Goal: Transaction & Acquisition: Purchase product/service

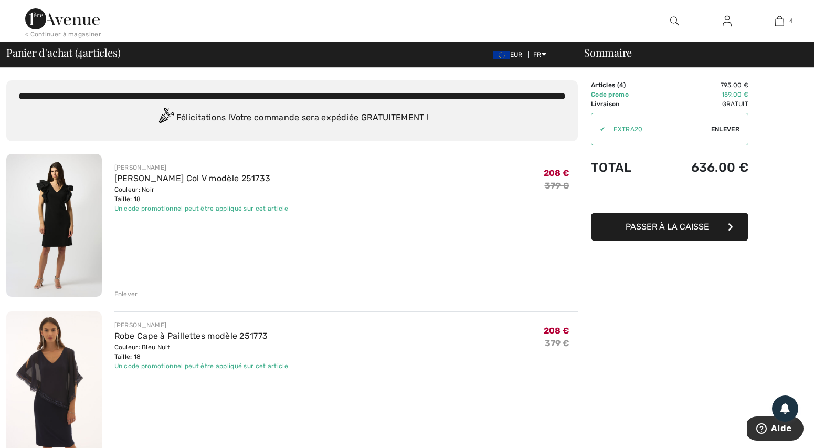
click at [668, 223] on span "Passer à la caisse" at bounding box center [667, 227] width 83 height 10
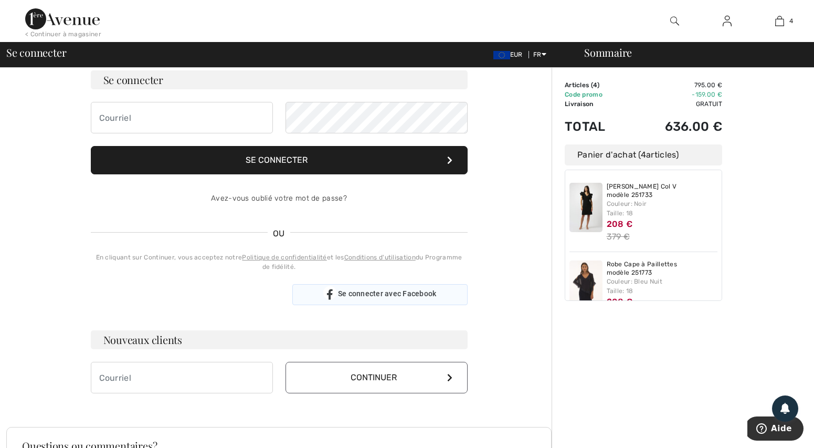
scroll to position [105, 0]
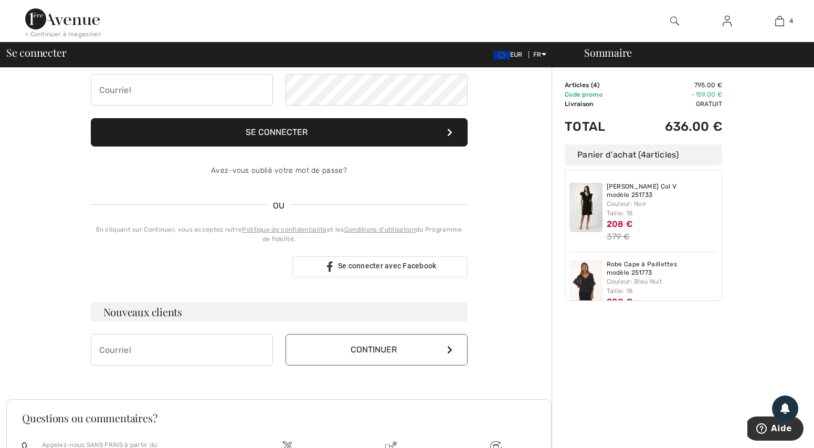
click at [338, 355] on button "Continuer" at bounding box center [377, 349] width 182 height 31
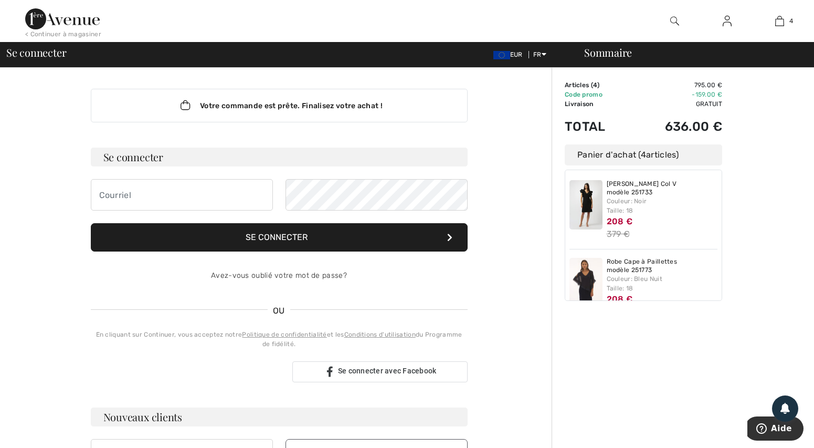
scroll to position [0, 0]
click at [252, 235] on button "Se connecter" at bounding box center [279, 237] width 377 height 28
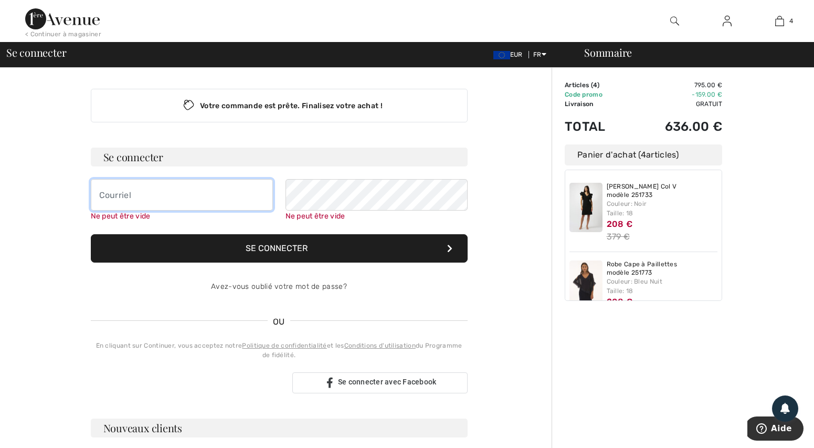
click at [135, 196] on input "email" at bounding box center [182, 194] width 182 height 31
type input "[PERSON_NAME][EMAIL_ADDRESS][DOMAIN_NAME]"
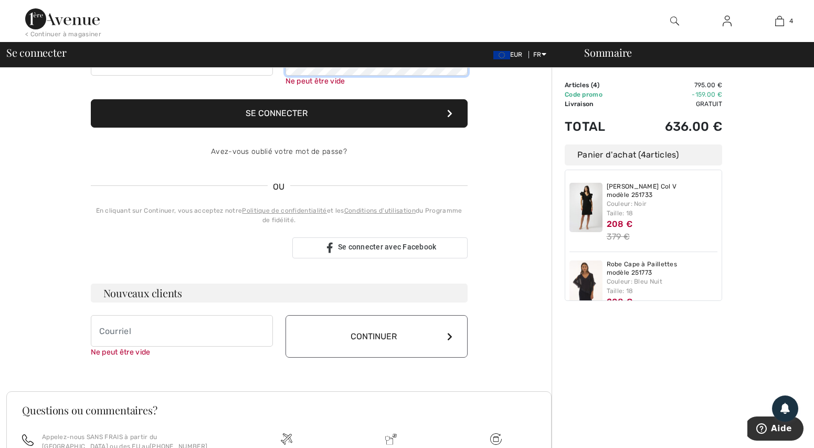
scroll to position [157, 0]
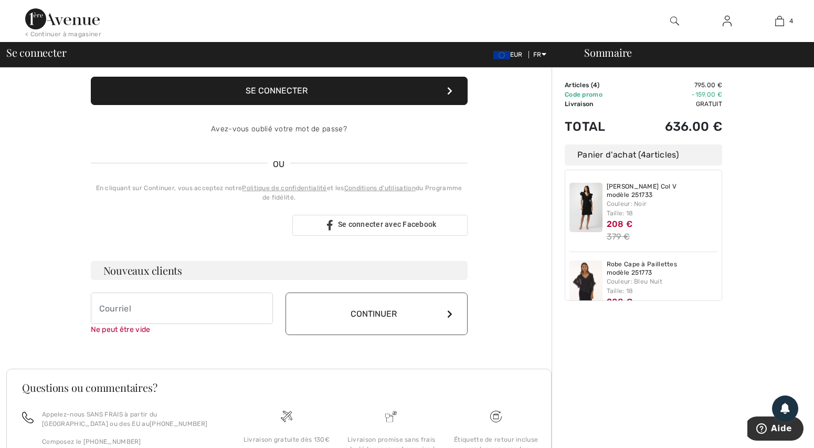
click at [378, 324] on button "Continuer" at bounding box center [377, 313] width 182 height 43
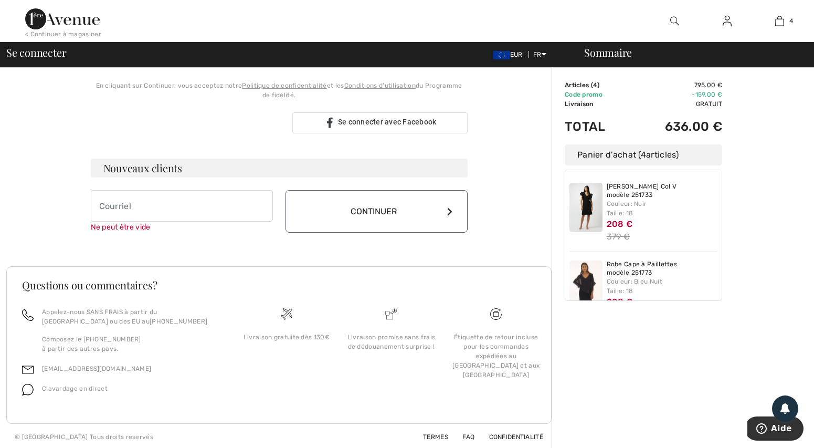
scroll to position [262, 0]
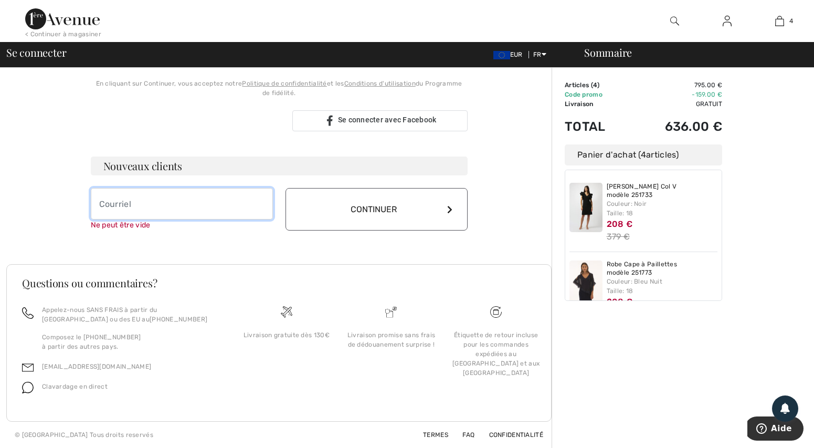
click at [123, 213] on input "email" at bounding box center [182, 203] width 182 height 31
type input "[PERSON_NAME][EMAIL_ADDRESS][DOMAIN_NAME]"
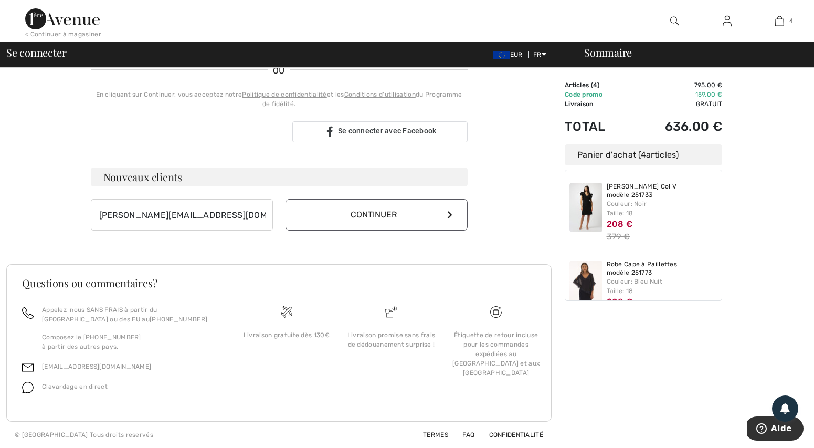
click at [368, 207] on button "Continuer" at bounding box center [377, 214] width 182 height 31
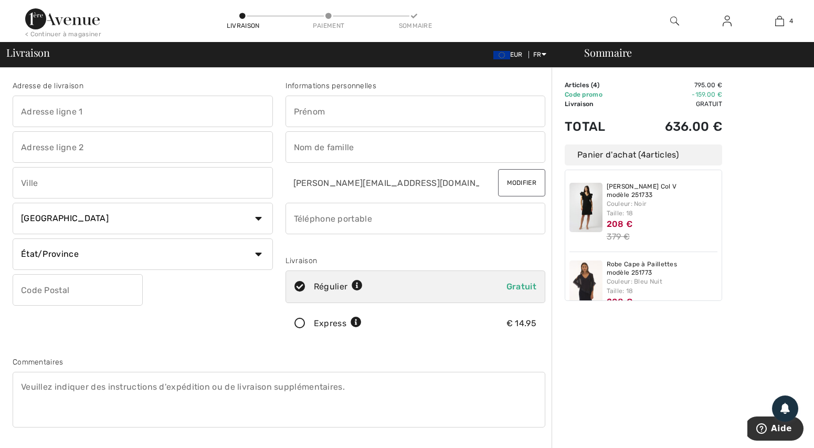
click at [22, 106] on input "text" at bounding box center [143, 111] width 260 height 31
type input "1 allée des sports"
click at [23, 184] on input "text" at bounding box center [143, 182] width 260 height 31
type input "LAMORLAYE"
click at [255, 219] on select "Pays Canada États-Unis Afghanistan Afrique du Sud Aland Albanie Algérie Allemag…" at bounding box center [143, 218] width 260 height 31
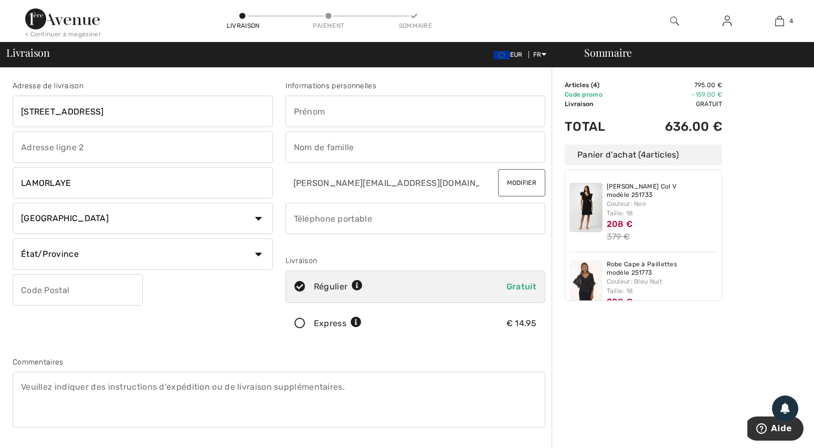
select select "FR"
click at [13, 203] on select "Pays Canada États-Unis Afghanistan Afrique du Sud Aland Albanie Algérie Allemag…" at bounding box center [143, 218] width 260 height 31
click at [71, 280] on input "text" at bounding box center [78, 289] width 130 height 31
type input "60260"
click at [337, 115] on input "text" at bounding box center [416, 111] width 260 height 31
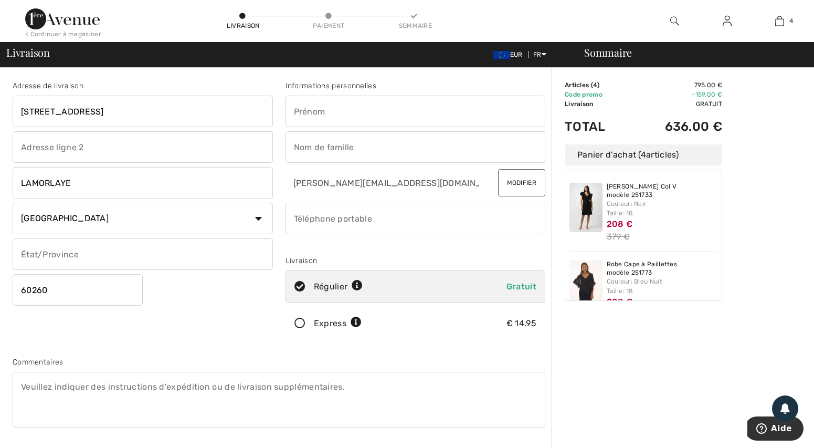
type input "jocelyne"
click at [354, 145] on input "text" at bounding box center [416, 146] width 260 height 31
click at [341, 149] on input "text" at bounding box center [416, 146] width 260 height 31
type input "GUINEL"
click at [390, 218] on input "phone" at bounding box center [416, 218] width 260 height 31
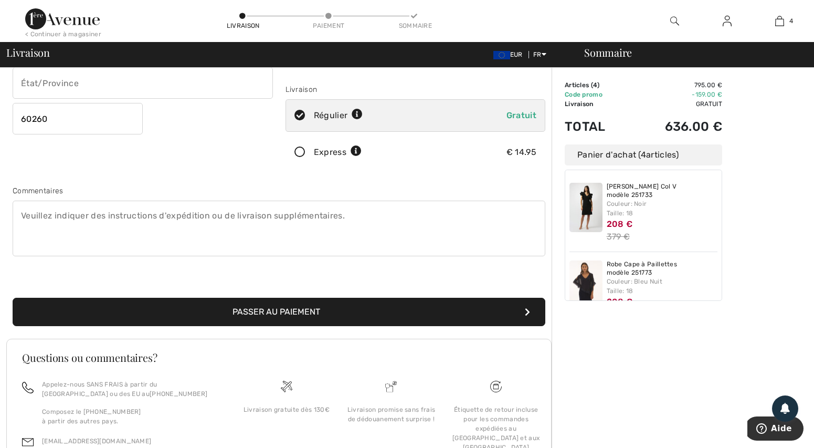
scroll to position [210, 0]
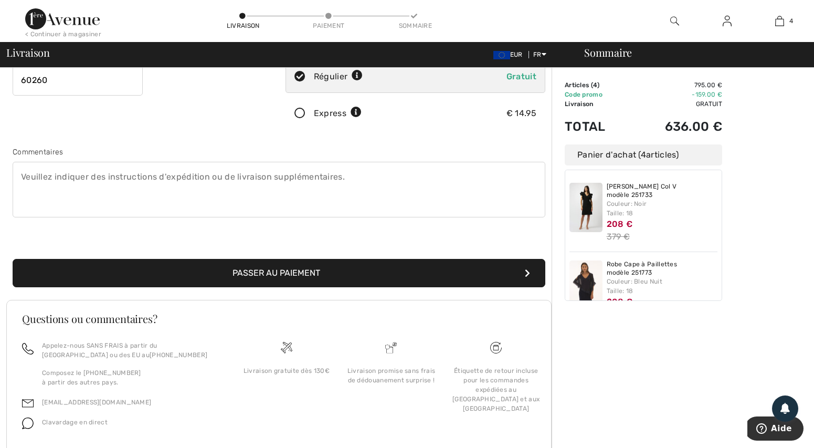
type input "0670562766"
click at [288, 276] on button "Passer au paiement" at bounding box center [279, 273] width 533 height 28
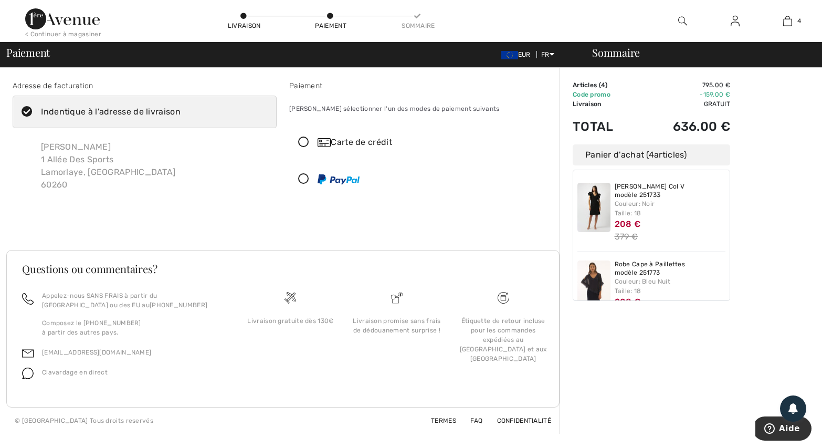
click at [303, 141] on icon at bounding box center [304, 142] width 28 height 11
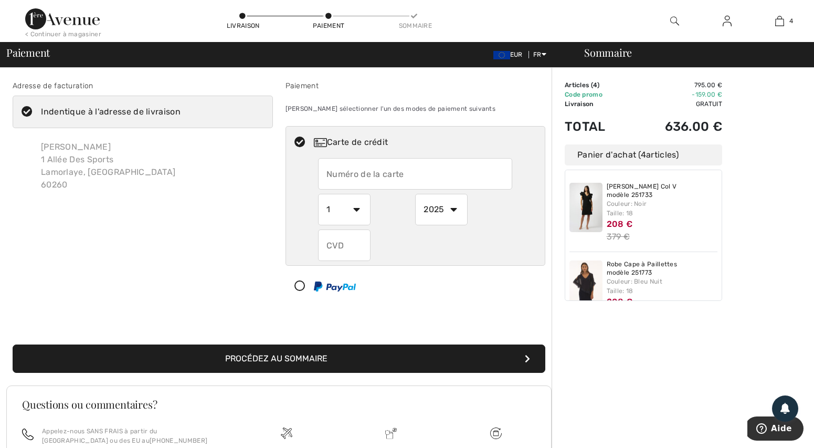
click at [328, 173] on input "text" at bounding box center [415, 173] width 194 height 31
type input "4974904413076354"
click at [356, 210] on select "1 2 3 4 5 6 7 8 9 10 11 12" at bounding box center [344, 209] width 52 height 31
select select "5"
click at [318, 194] on select "1 2 3 4 5 6 7 8 9 10 11 12" at bounding box center [344, 209] width 52 height 31
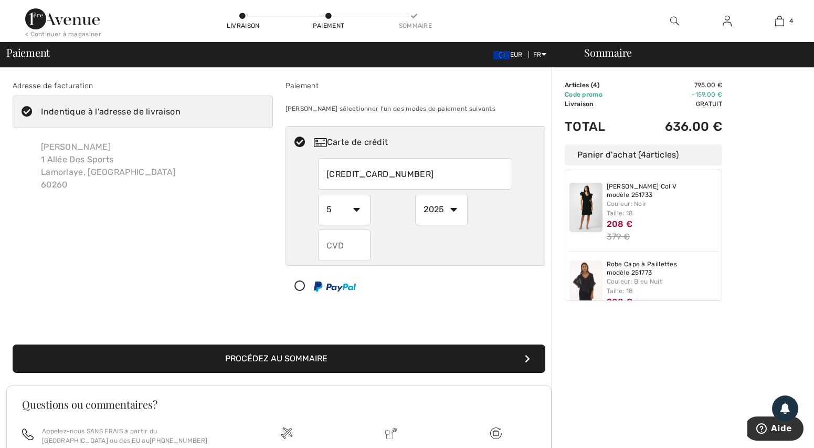
click at [456, 210] on select "2025 2026 2027 2028 2029 2030 2031 2032 2033 2034 2035" at bounding box center [441, 209] width 52 height 31
select select "2028"
click at [415, 194] on select "2025 2026 2027 2028 2029 2030 2031 2032 2033 2034 2035" at bounding box center [441, 209] width 52 height 31
click at [349, 251] on input "text" at bounding box center [344, 244] width 52 height 31
type input "113"
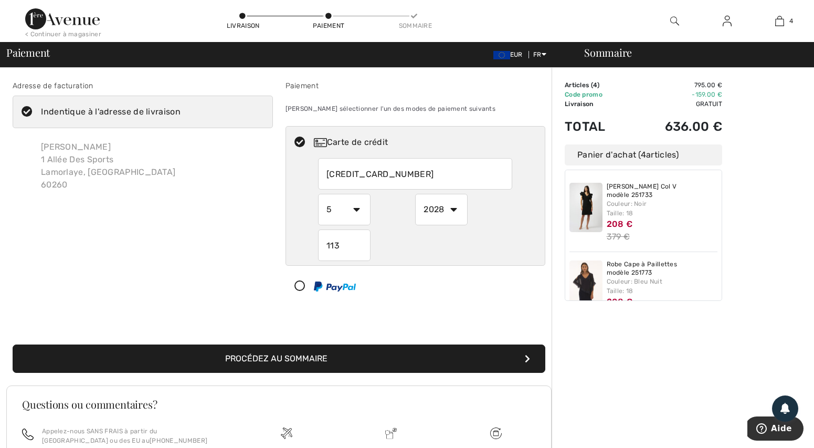
click at [350, 354] on button "Procédez au sommaire" at bounding box center [279, 358] width 533 height 28
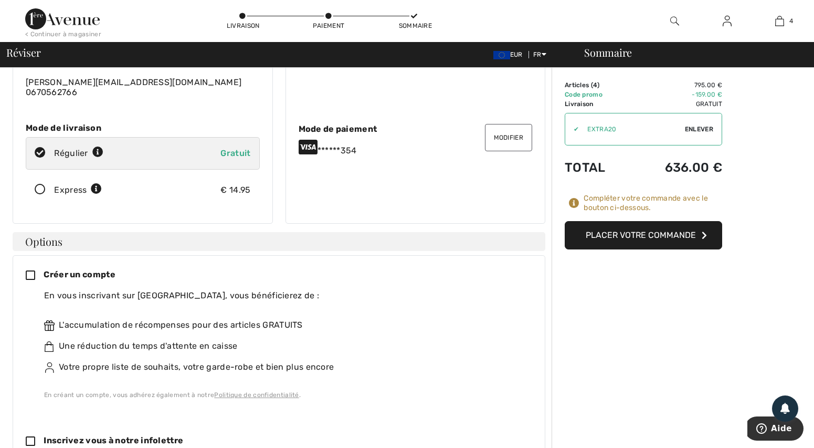
scroll to position [105, 0]
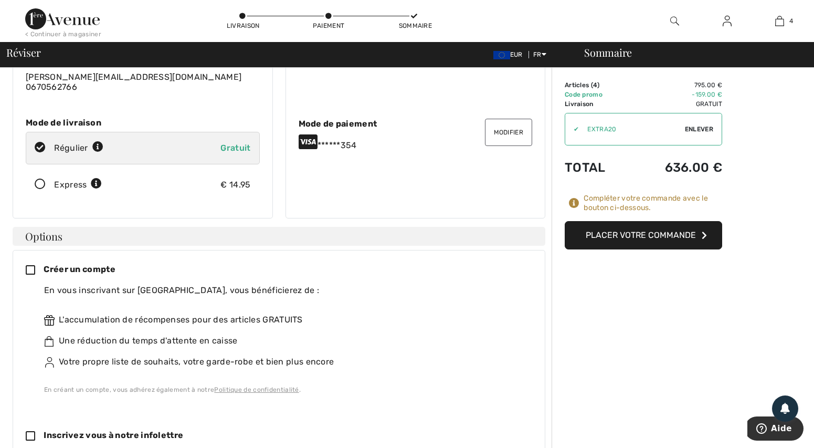
click at [29, 269] on icon at bounding box center [35, 270] width 18 height 11
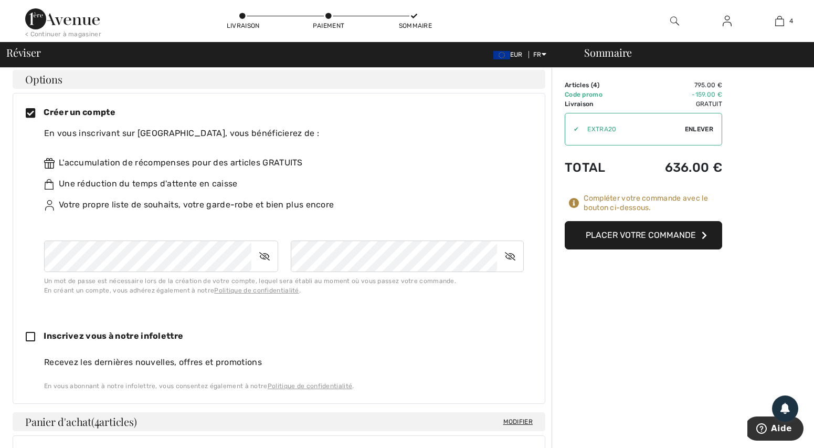
scroll to position [262, 0]
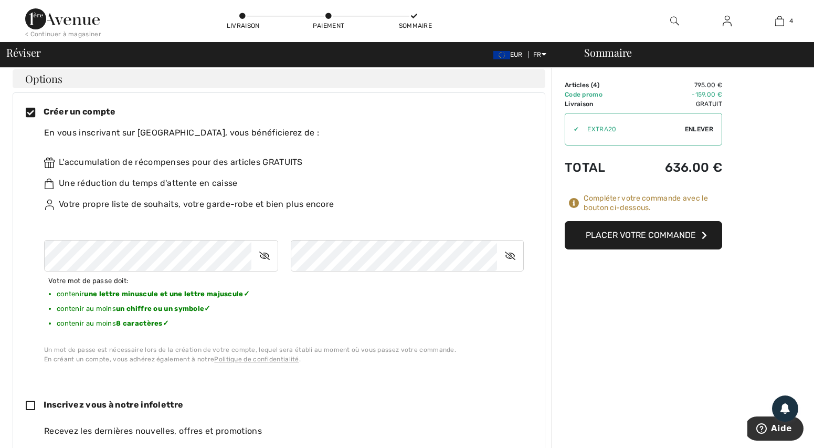
click at [264, 257] on icon at bounding box center [264, 256] width 26 height 24
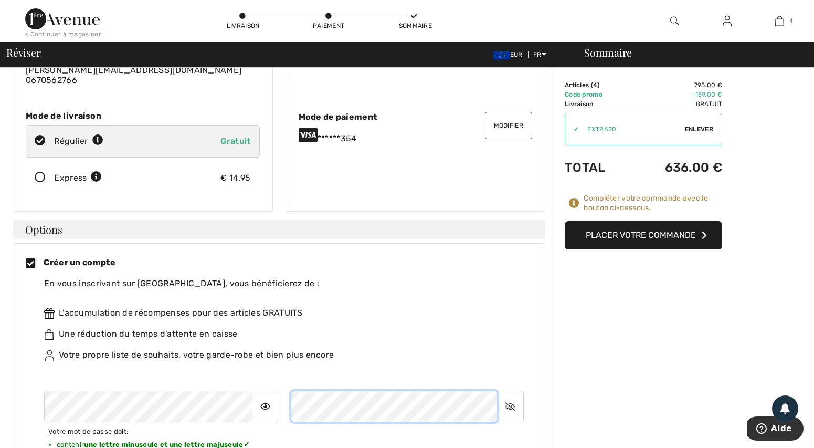
scroll to position [0, 0]
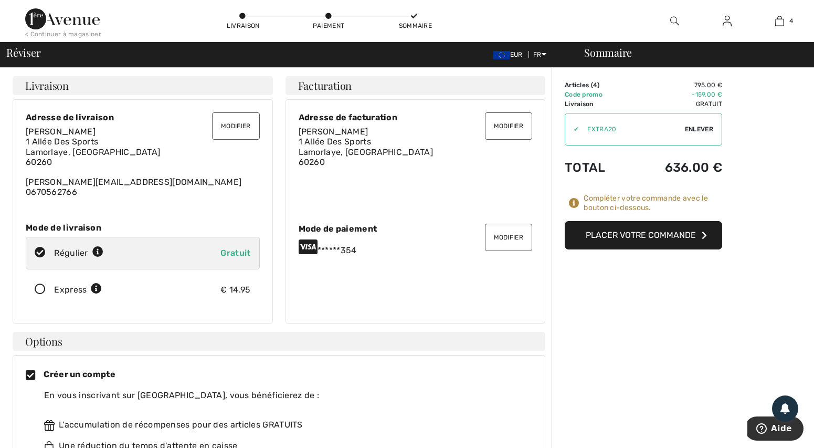
click at [654, 235] on button "Placer votre commande" at bounding box center [643, 235] width 157 height 28
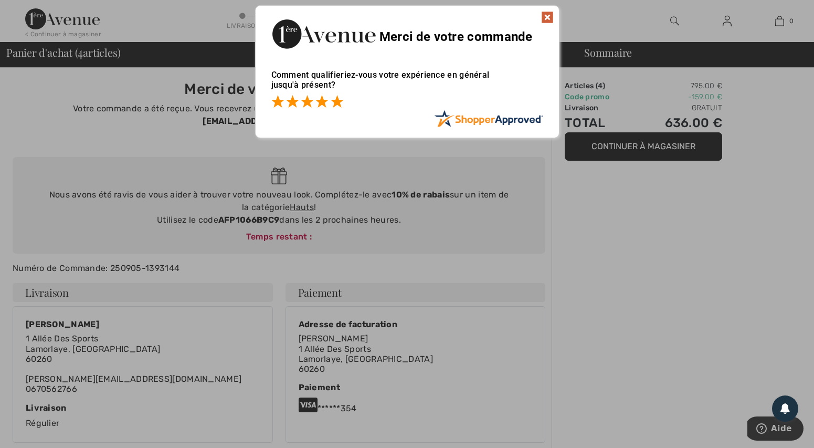
click at [335, 101] on span at bounding box center [337, 101] width 13 height 13
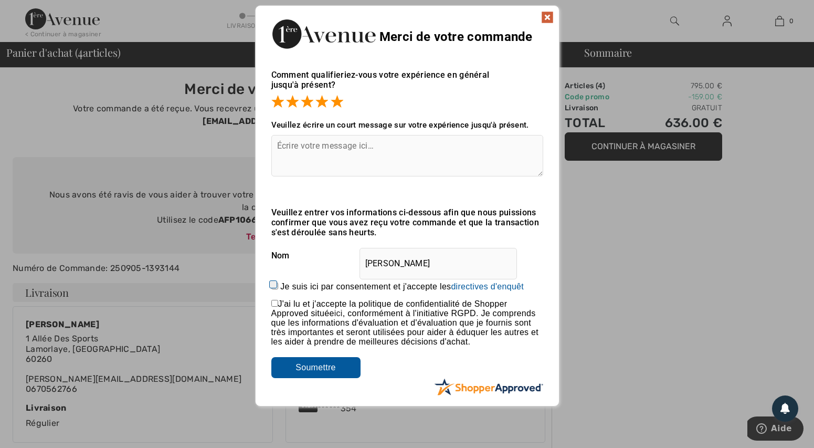
click at [549, 15] on img at bounding box center [547, 17] width 13 height 13
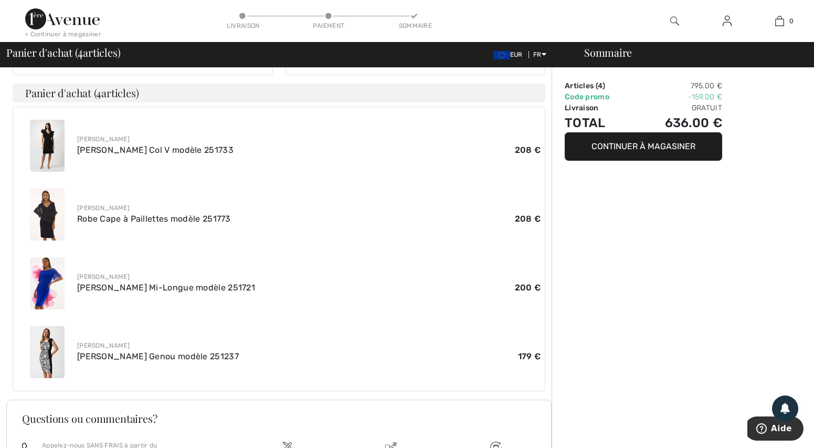
scroll to position [262, 0]
